Goal: Information Seeking & Learning: Learn about a topic

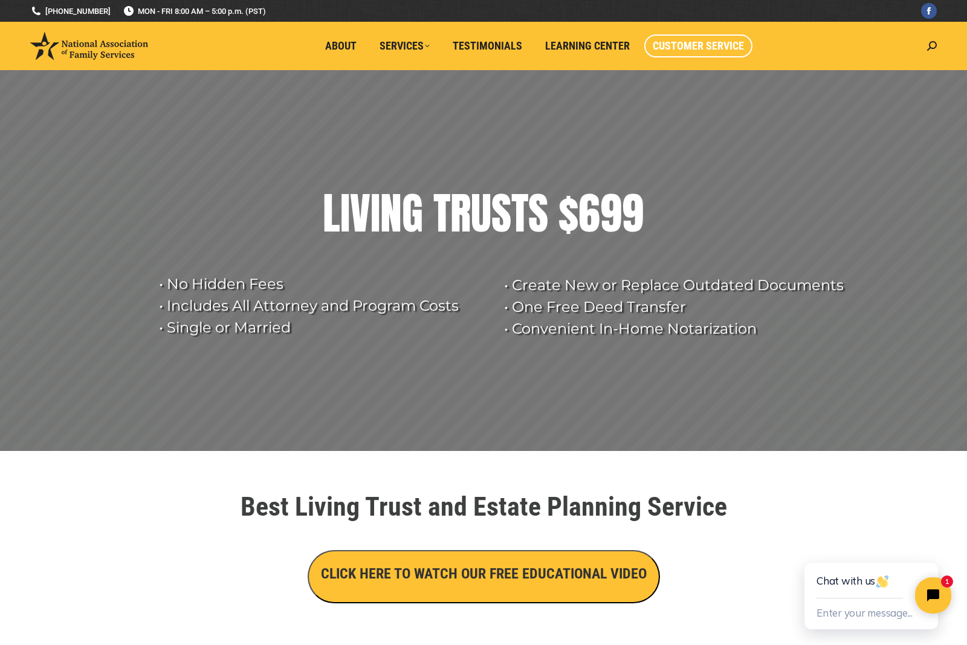
click at [715, 48] on span "Customer Service" at bounding box center [698, 45] width 91 height 13
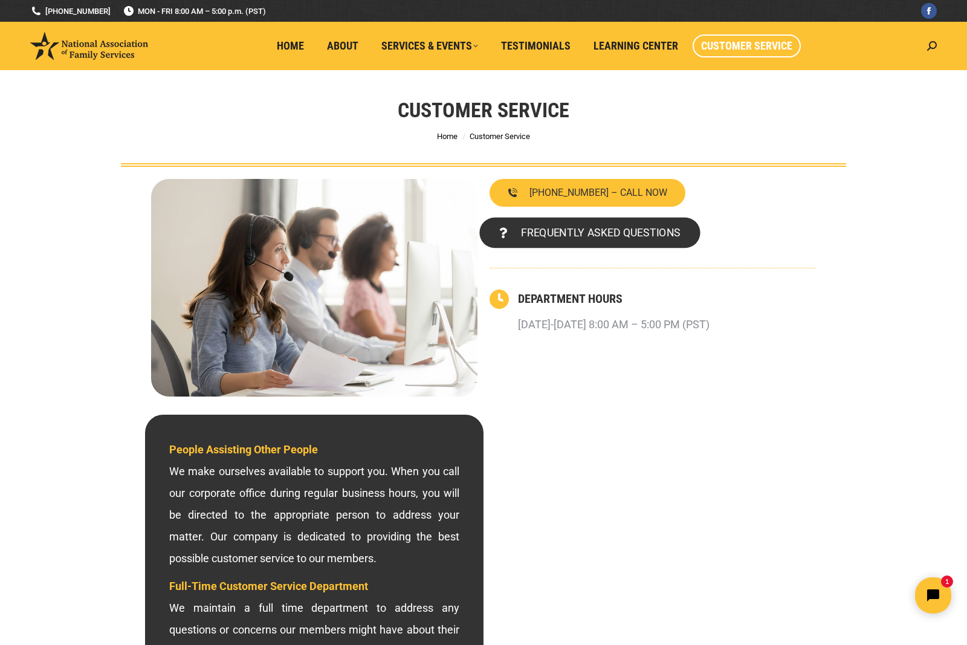
click at [622, 238] on span "FREQUENTLY ASKED QUESTIONS" at bounding box center [601, 232] width 160 height 11
click at [628, 230] on span "FREQUENTLY ASKED QUESTIONS" at bounding box center [601, 232] width 160 height 11
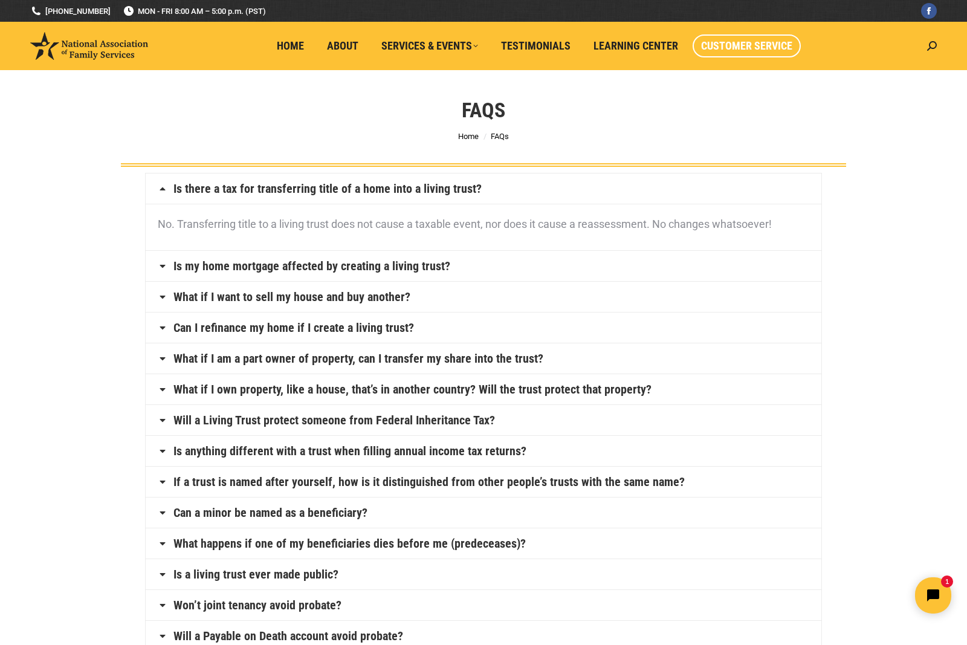
click at [753, 41] on span "Customer Service" at bounding box center [746, 45] width 91 height 13
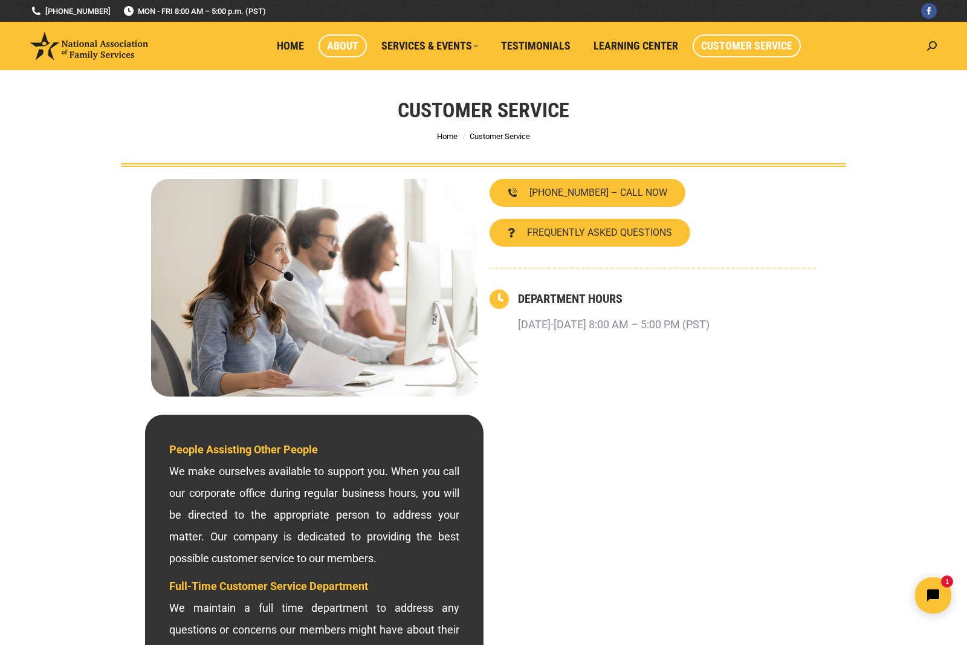
click at [349, 42] on span "About" at bounding box center [342, 45] width 31 height 13
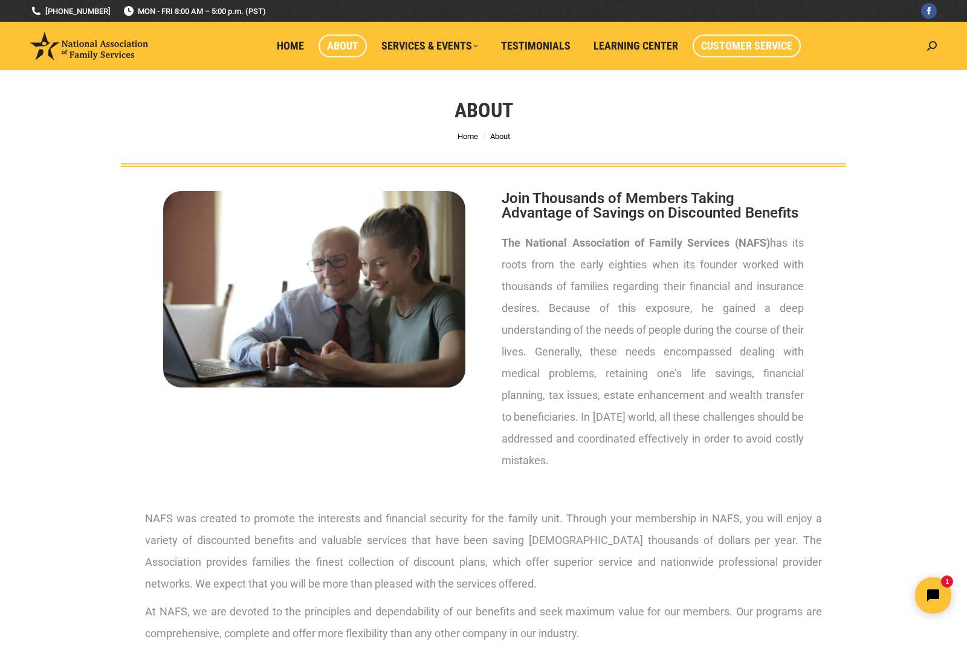
click at [754, 54] on link "Customer Service" at bounding box center [746, 45] width 108 height 23
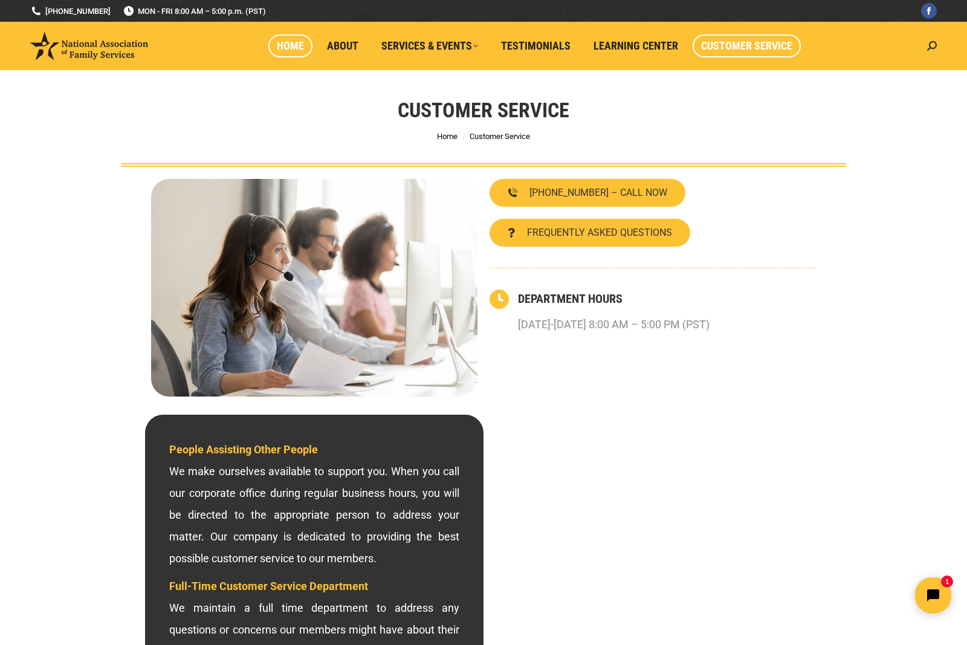
click at [286, 40] on span "Home" at bounding box center [290, 45] width 27 height 13
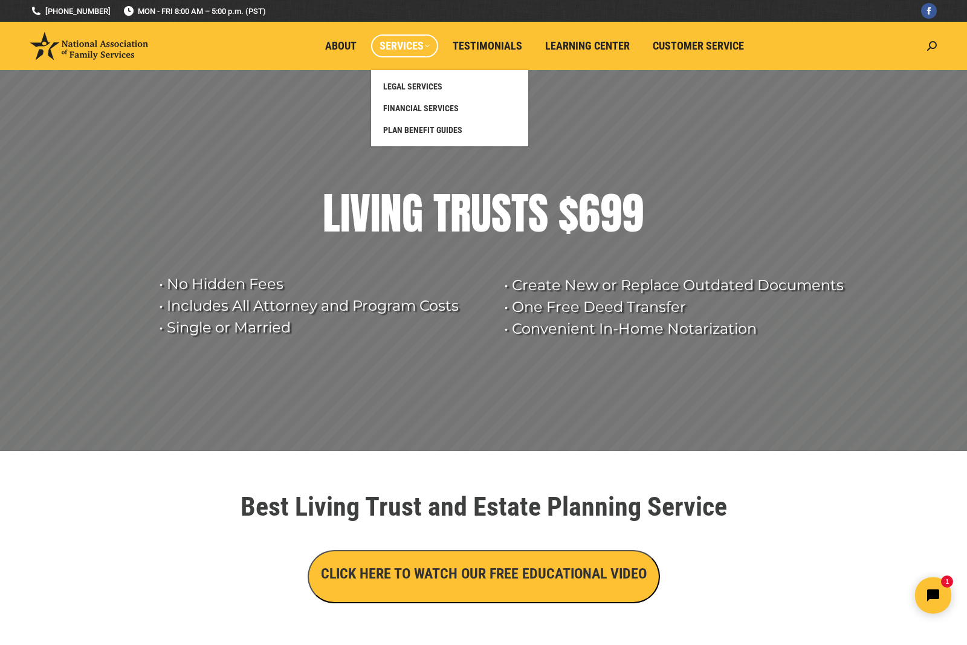
click at [413, 48] on span "Services" at bounding box center [404, 45] width 50 height 13
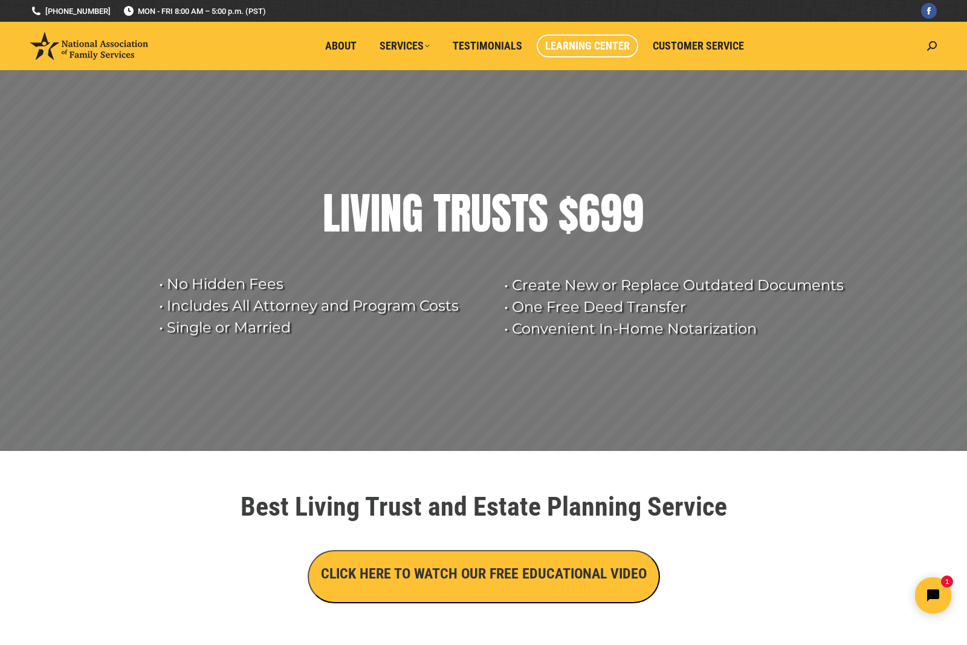
click at [612, 54] on link "Learning Center" at bounding box center [588, 45] width 102 height 23
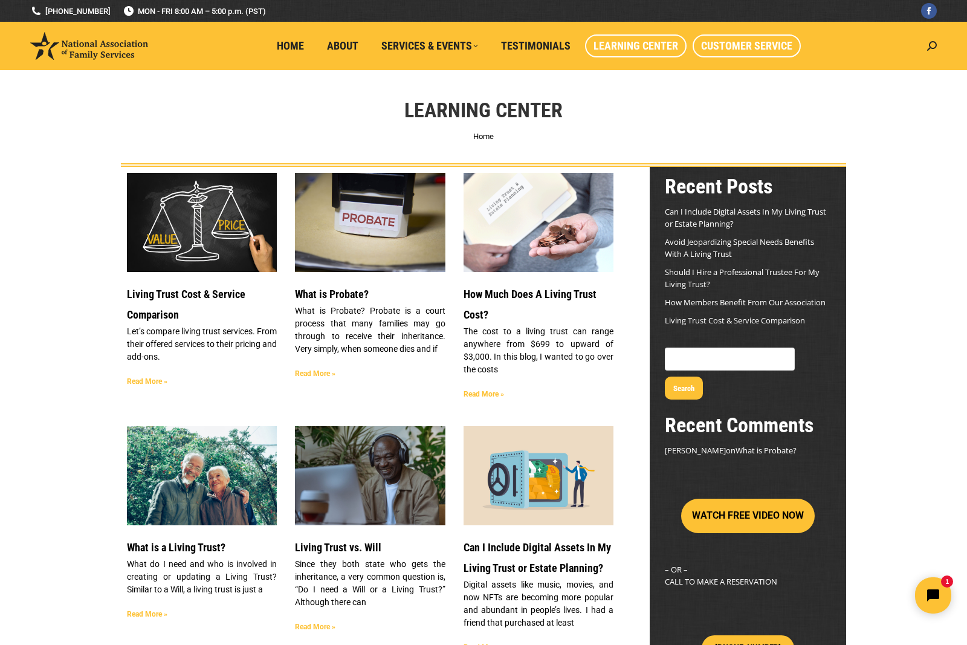
click at [739, 48] on span "Customer Service" at bounding box center [746, 45] width 91 height 13
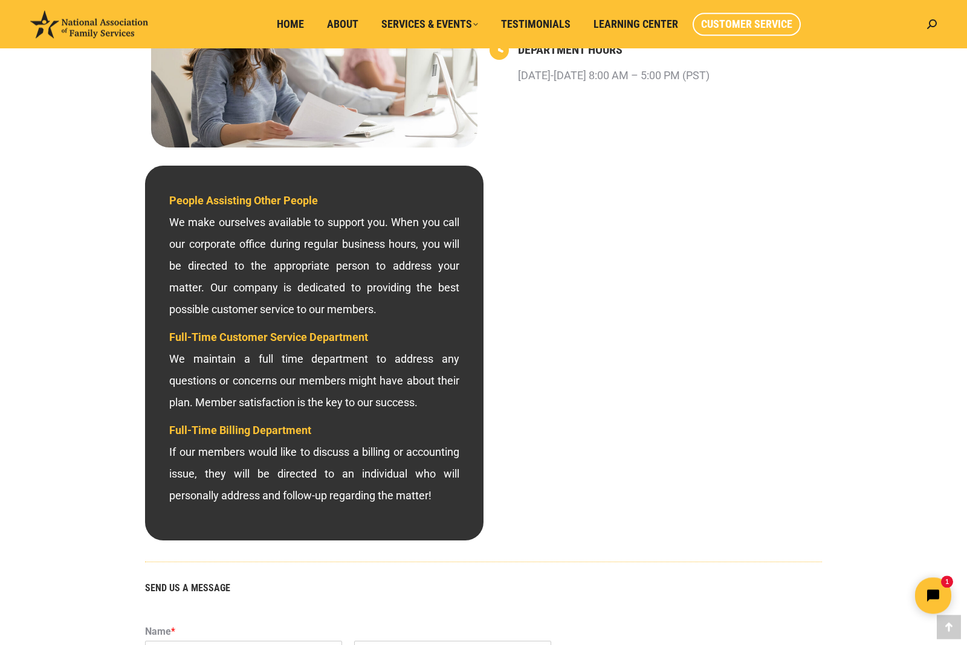
scroll to position [185, 0]
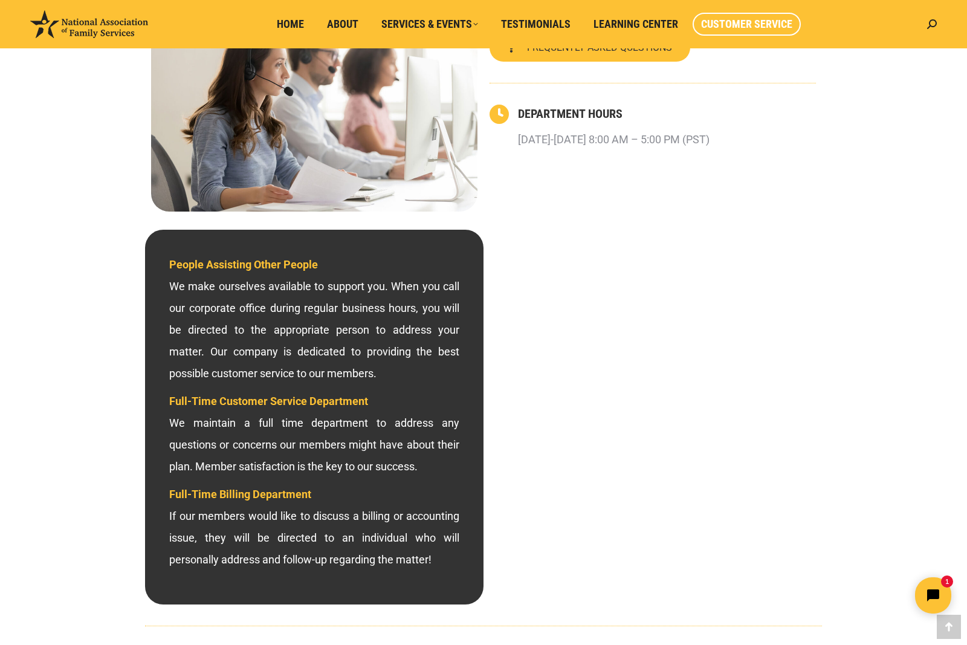
click at [752, 23] on span "Customer Service" at bounding box center [746, 24] width 91 height 13
